Goal: Task Accomplishment & Management: Complete application form

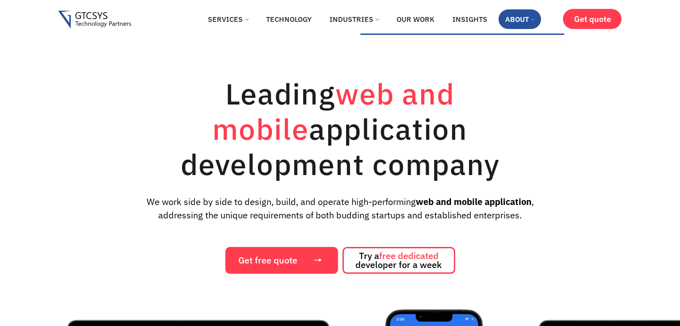
click at [521, 22] on link "About" at bounding box center [519, 19] width 42 height 20
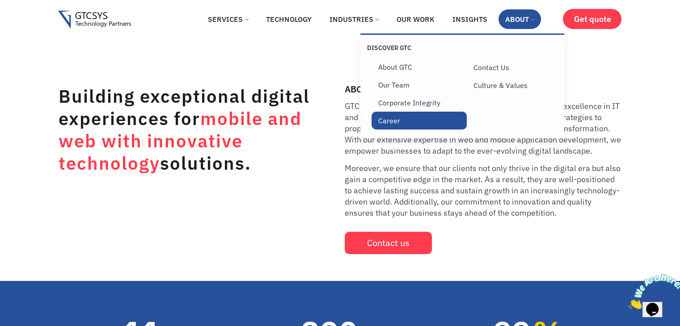
click at [413, 125] on link "Career" at bounding box center [419, 121] width 95 height 18
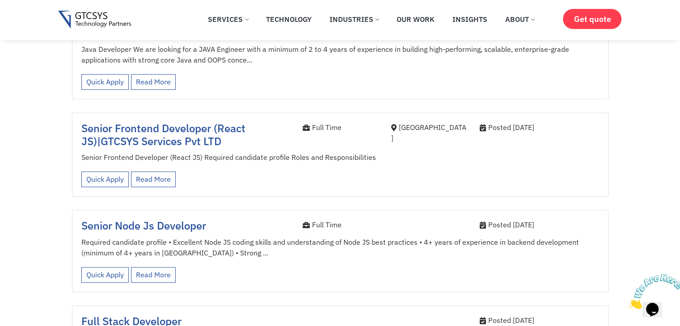
scroll to position [330, 0]
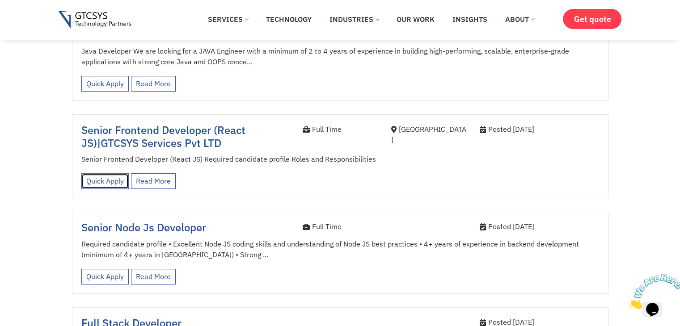
click at [104, 173] on link "Quick Apply" at bounding box center [104, 181] width 47 height 16
click at [112, 173] on link "Quick Apply" at bounding box center [104, 181] width 47 height 16
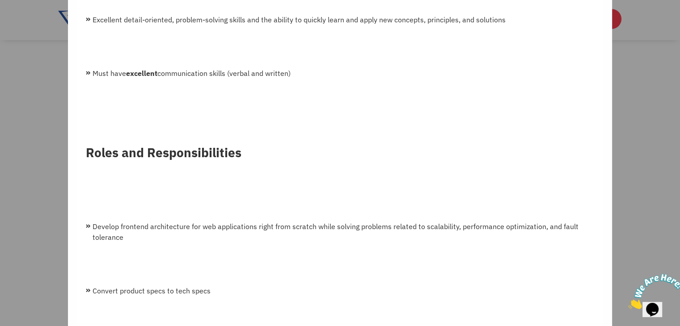
scroll to position [754, 0]
